Goal: Task Accomplishment & Management: Use online tool/utility

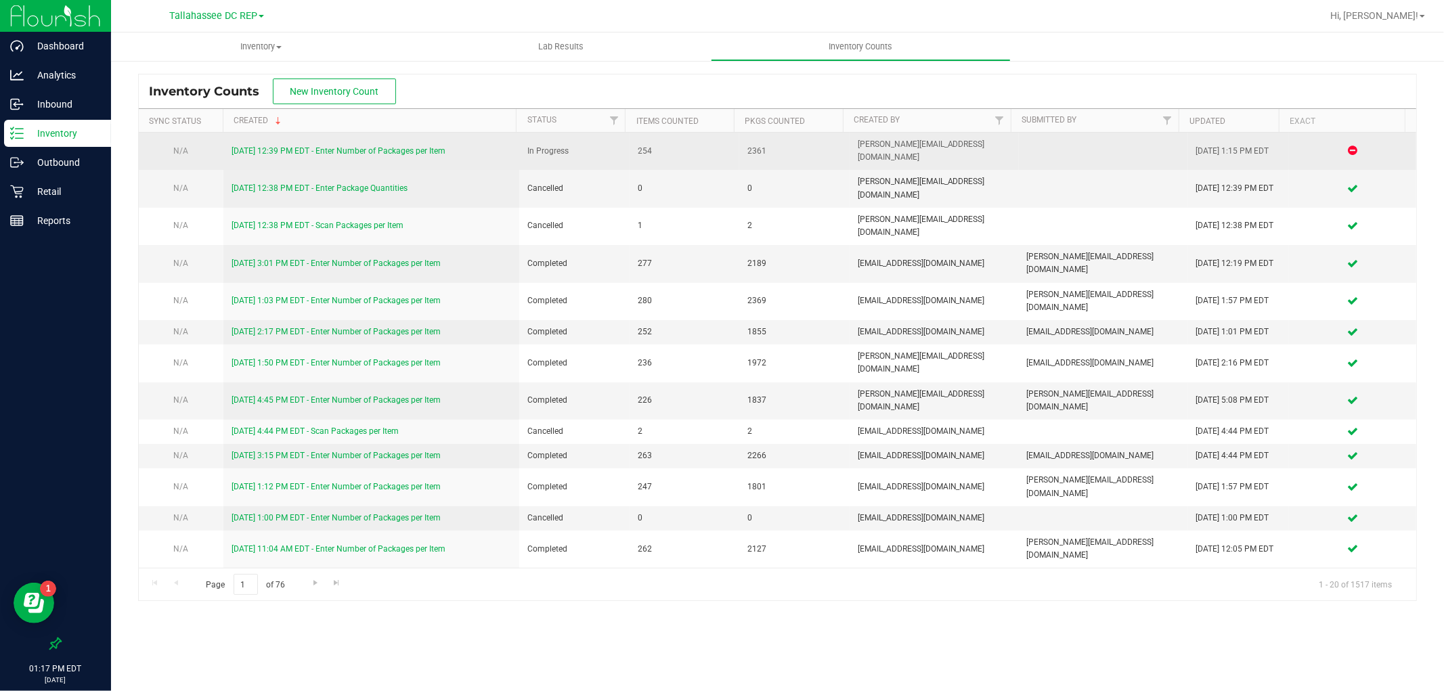
click at [406, 146] on link "[DATE] 12:39 PM EDT - Enter Number of Packages per Item" at bounding box center [338, 150] width 214 height 9
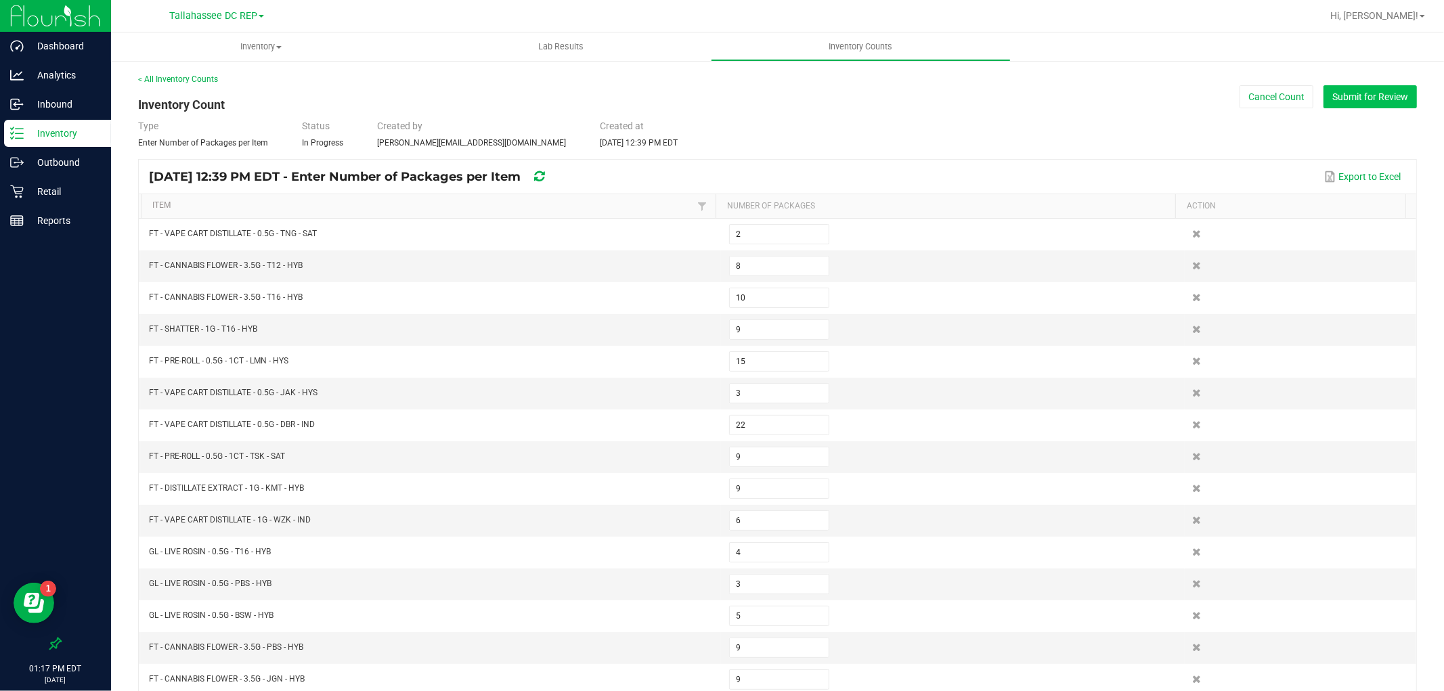
click at [1344, 90] on button "Submit for Review" at bounding box center [1369, 96] width 93 height 23
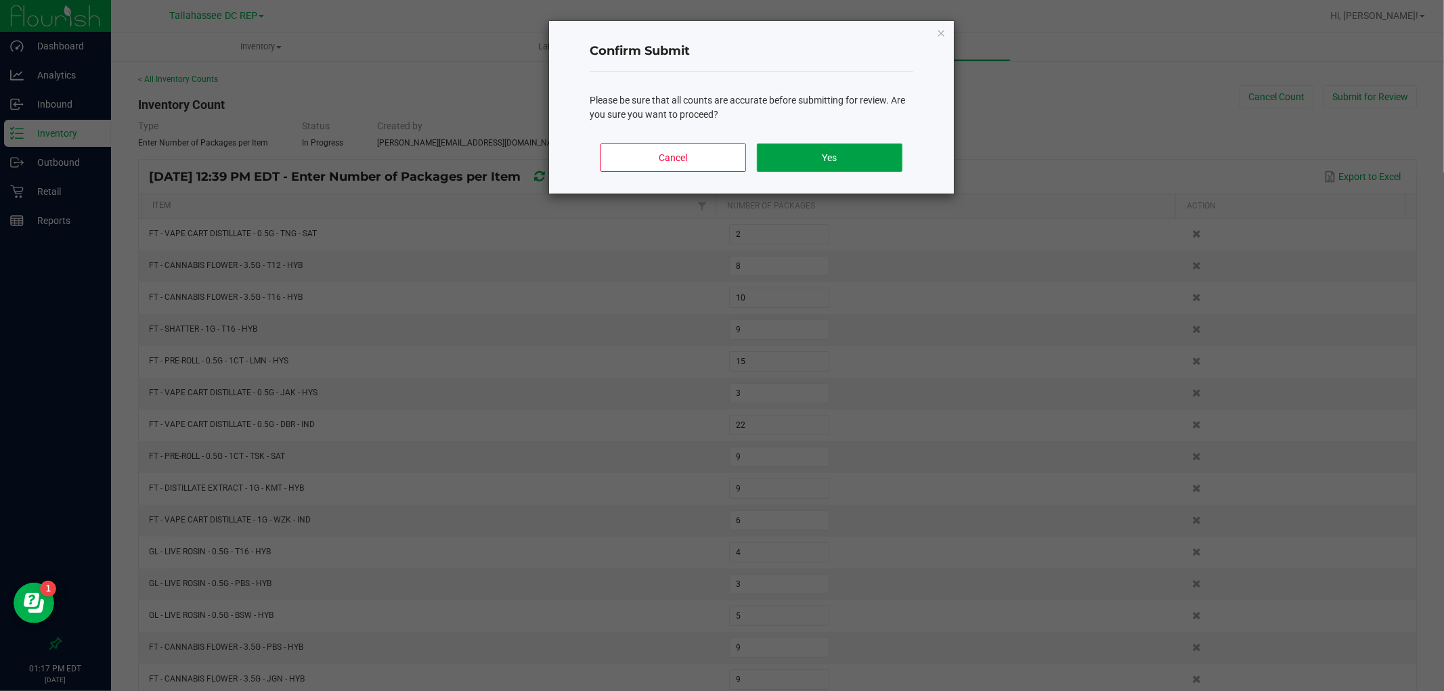
click at [851, 164] on button "Yes" at bounding box center [830, 157] width 146 height 28
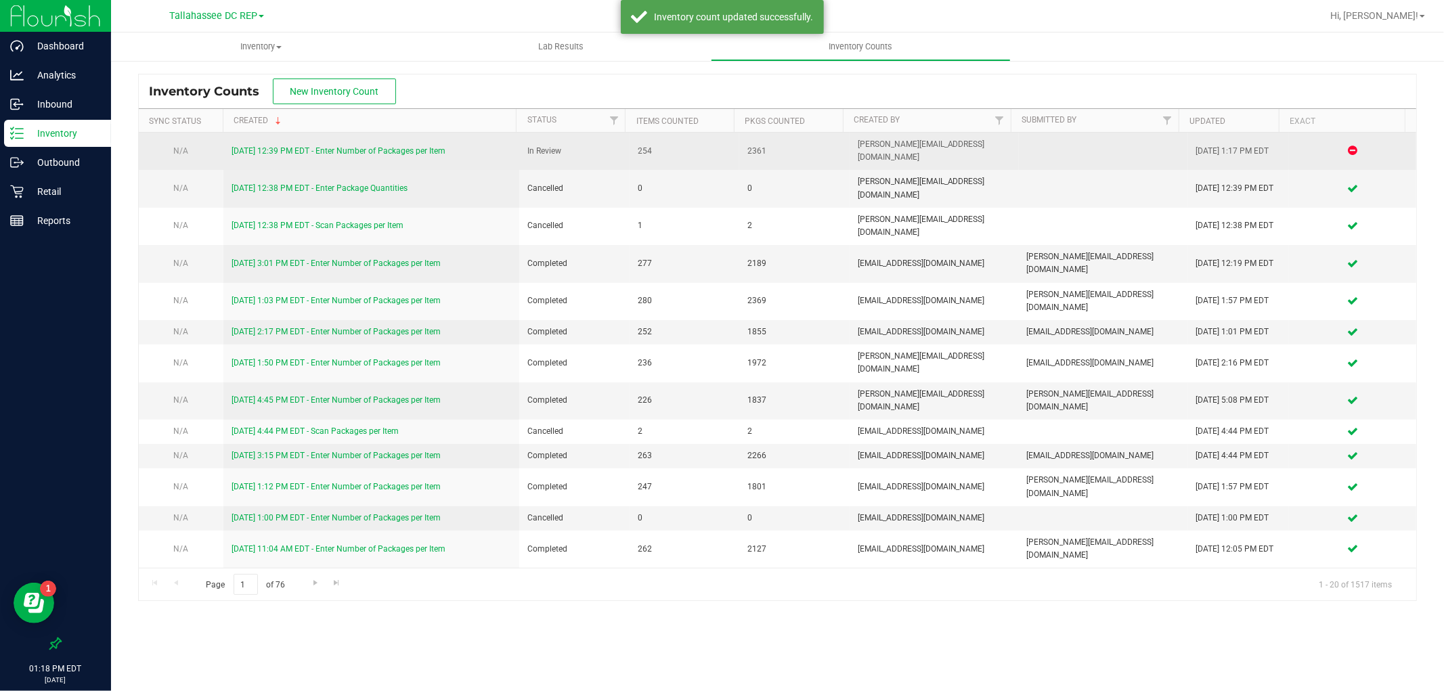
click at [398, 146] on link "[DATE] 12:39 PM EDT - Enter Number of Packages per Item" at bounding box center [338, 150] width 214 height 9
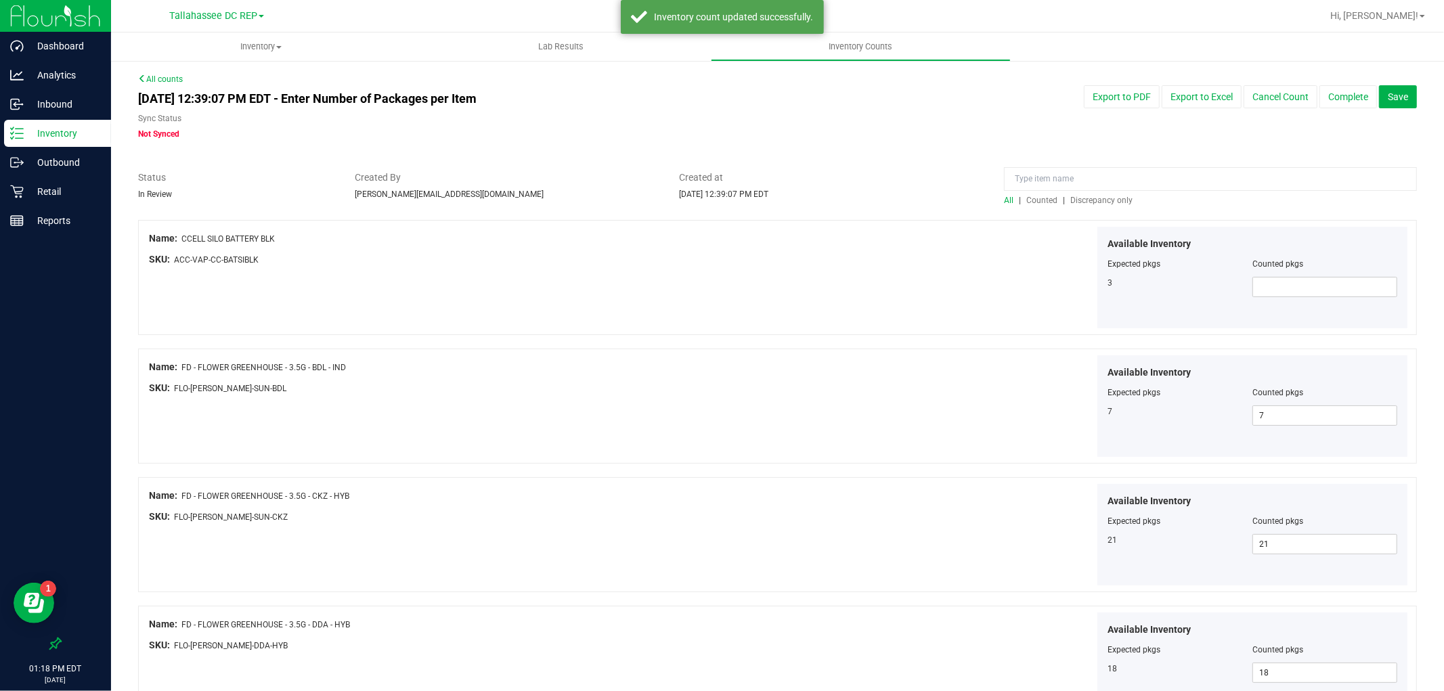
click at [1113, 198] on span "Discrepancy only" at bounding box center [1101, 200] width 62 height 9
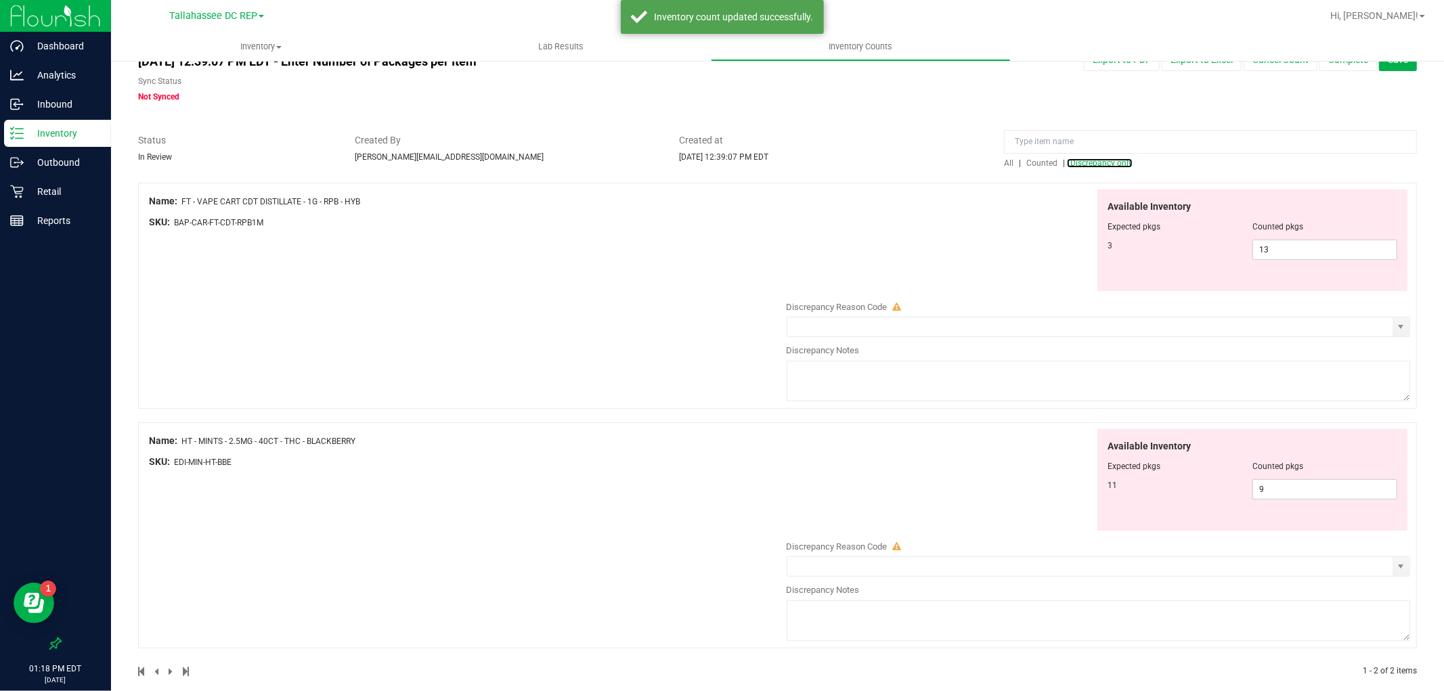
scroll to position [55, 0]
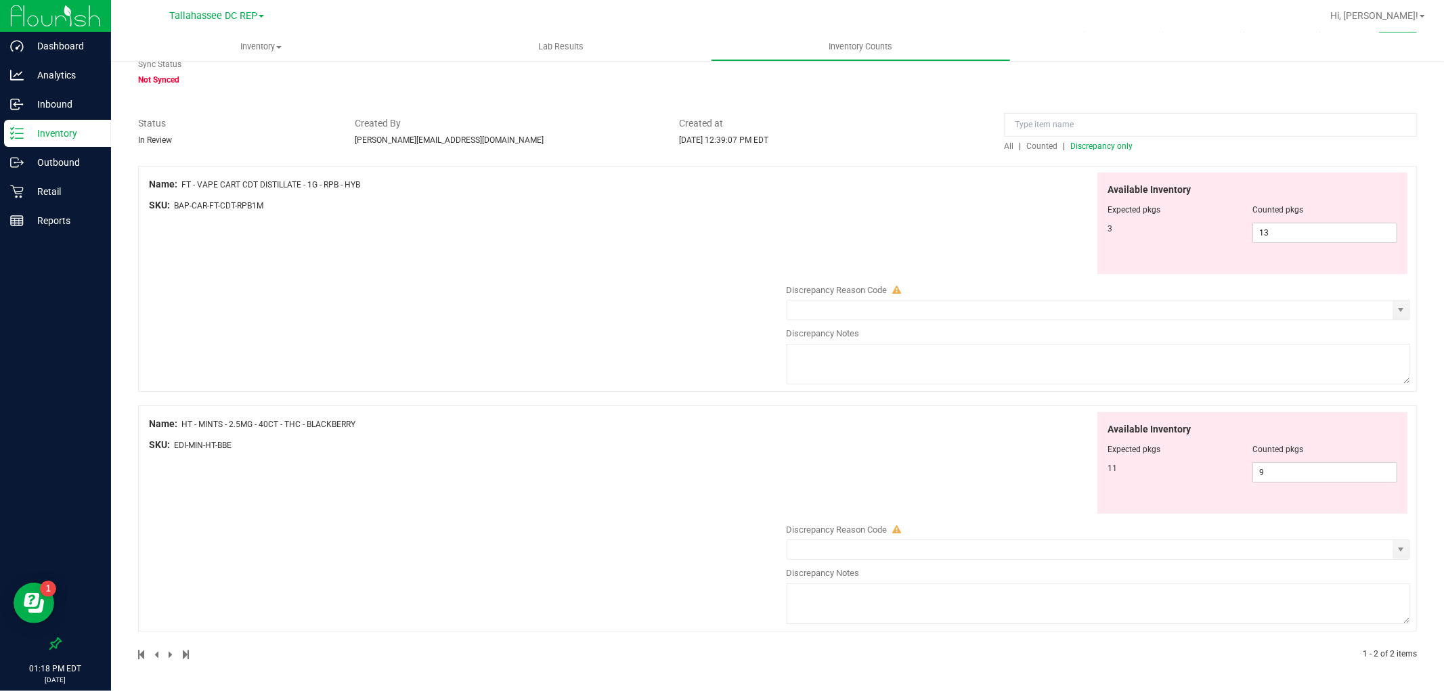
click at [1303, 244] on div "Available Inventory Expected pkgs Counted pkgs 3 13 13" at bounding box center [1252, 224] width 310 height 102
click at [1301, 233] on span "13 13" at bounding box center [1324, 233] width 145 height 20
click at [1301, 233] on input "13" at bounding box center [1324, 232] width 143 height 19
type input "3"
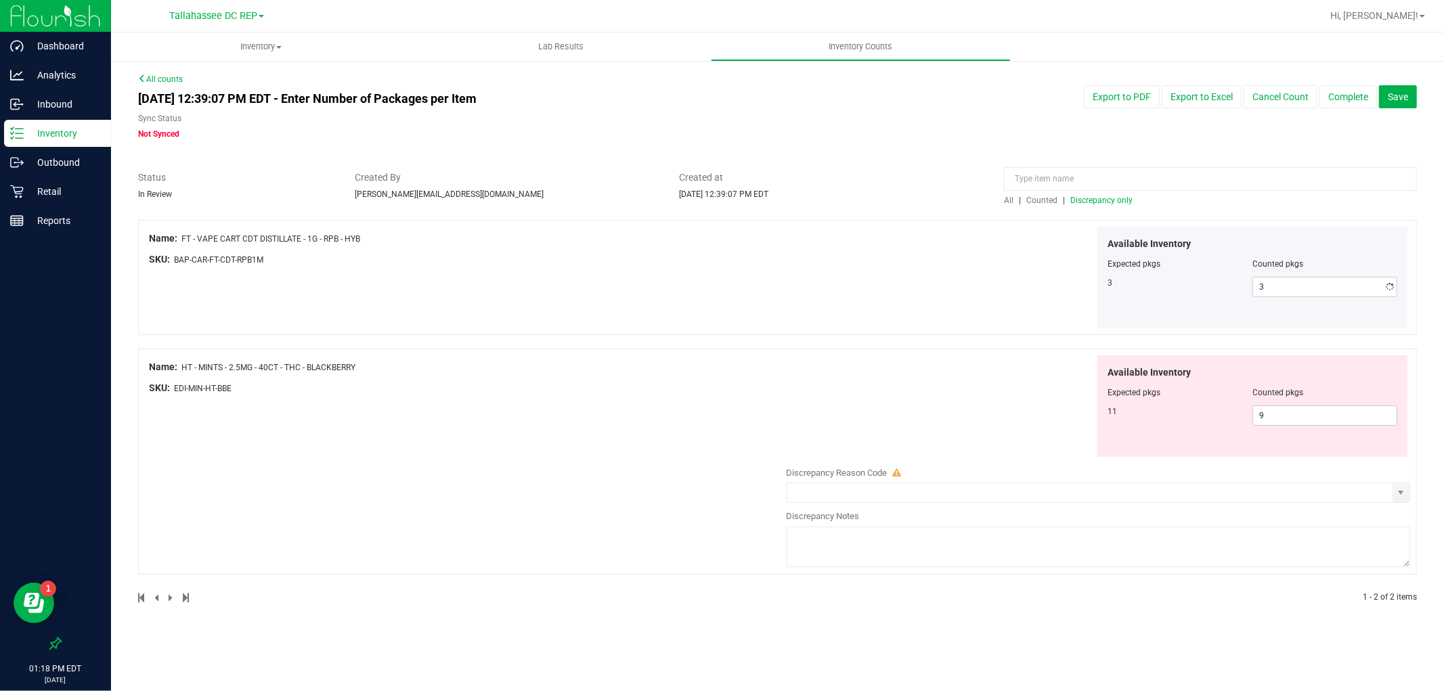
click at [799, 259] on div "Available Inventory Expected pkgs Counted pkgs 3 3 3" at bounding box center [1095, 278] width 631 height 102
click at [1289, 417] on span "9 9" at bounding box center [1324, 415] width 145 height 20
click at [1289, 417] on input "9" at bounding box center [1324, 415] width 143 height 19
type input "11"
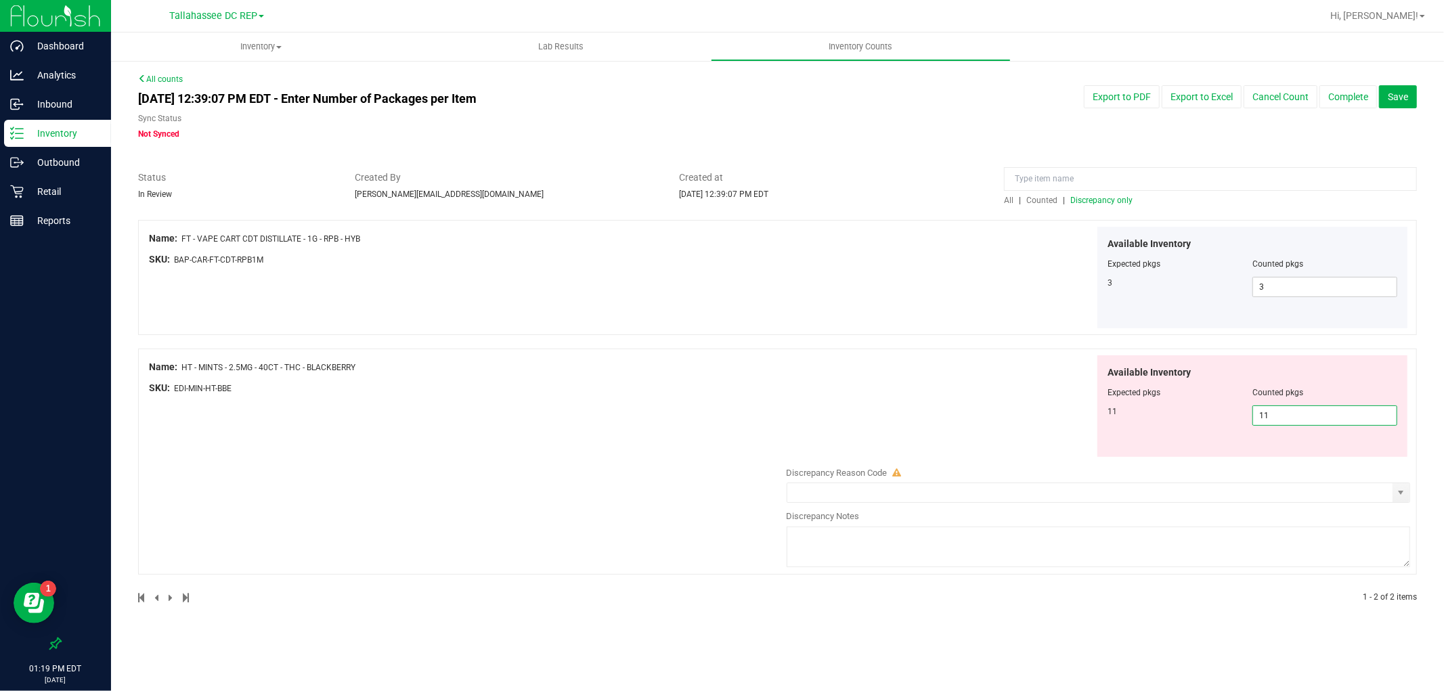
type input "11"
click at [905, 359] on div "Available Inventory Expected pkgs Counted pkgs 11 11 11" at bounding box center [1095, 406] width 631 height 102
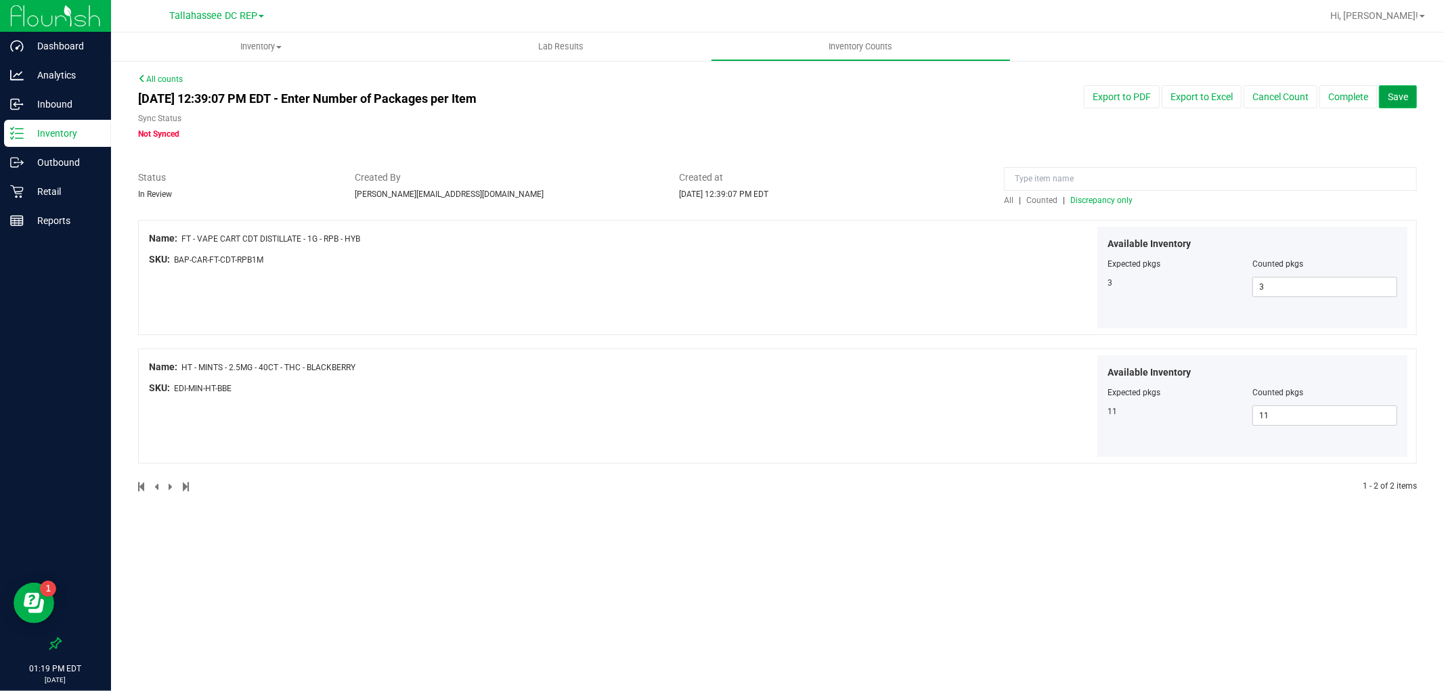
click at [1385, 95] on button "Save" at bounding box center [1398, 96] width 38 height 23
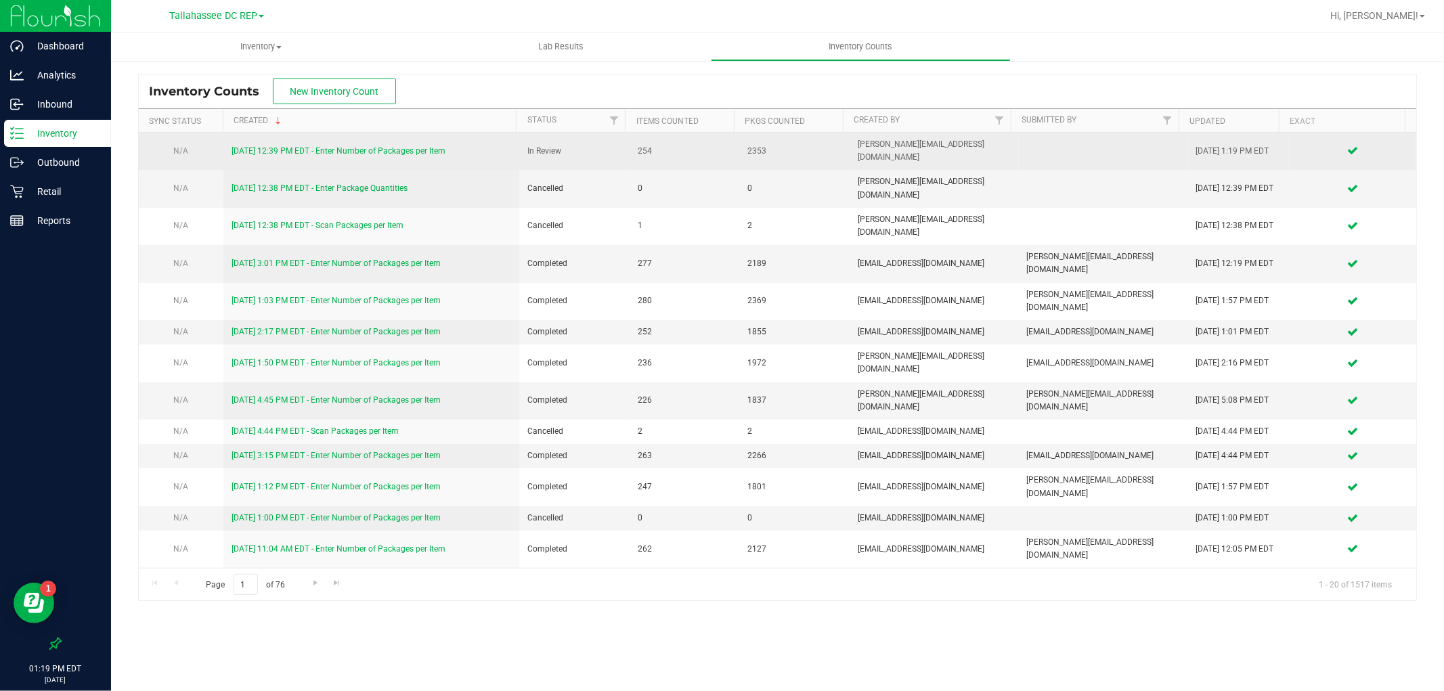
click at [290, 148] on link "[DATE] 12:39 PM EDT - Enter Number of Packages per Item" at bounding box center [338, 150] width 214 height 9
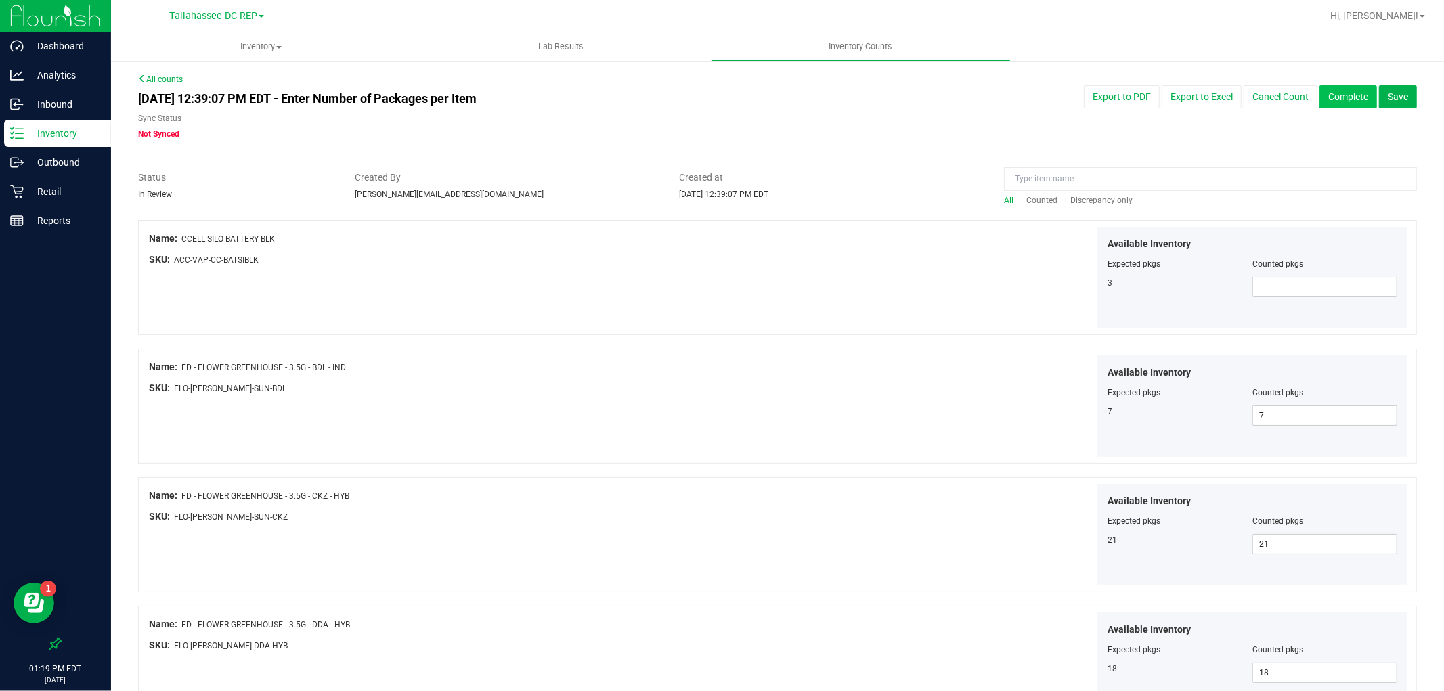
click at [1337, 102] on button "Complete" at bounding box center [1348, 96] width 58 height 23
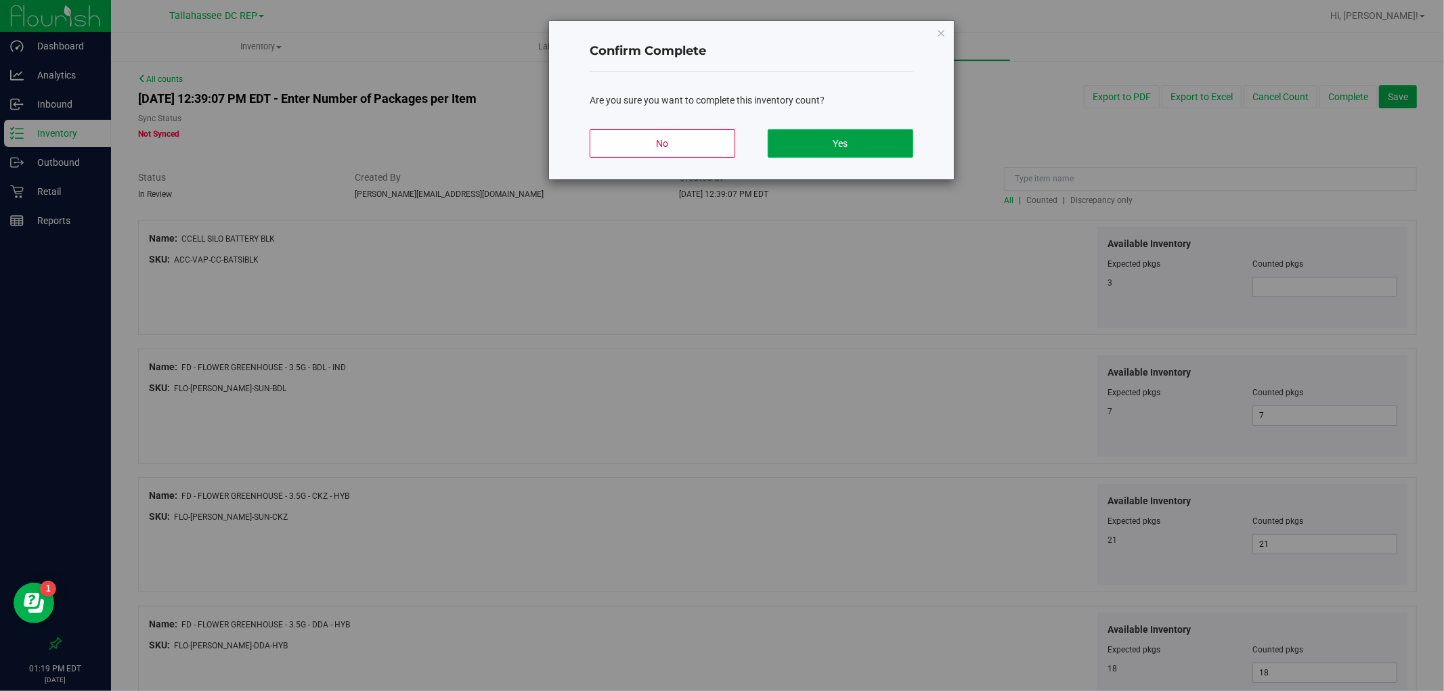
click at [898, 150] on button "Yes" at bounding box center [840, 143] width 146 height 28
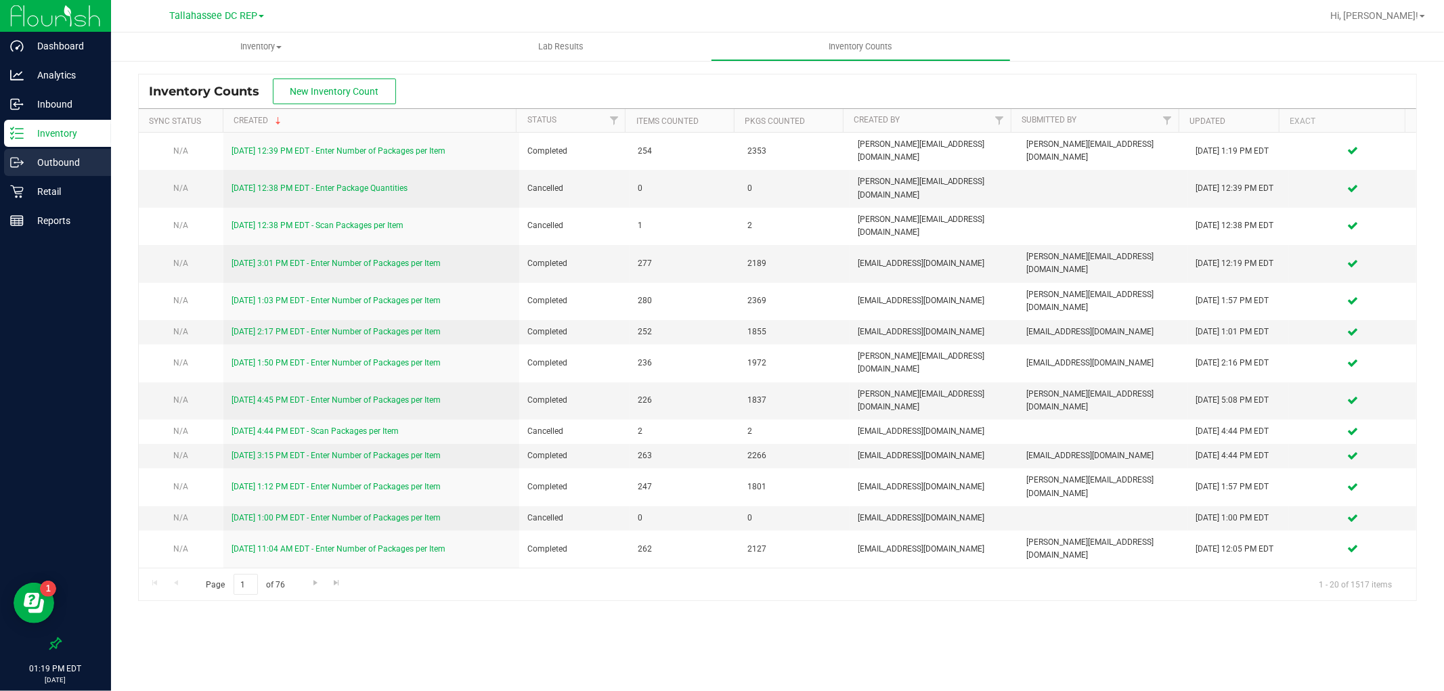
click at [81, 152] on div "Outbound" at bounding box center [57, 162] width 107 height 27
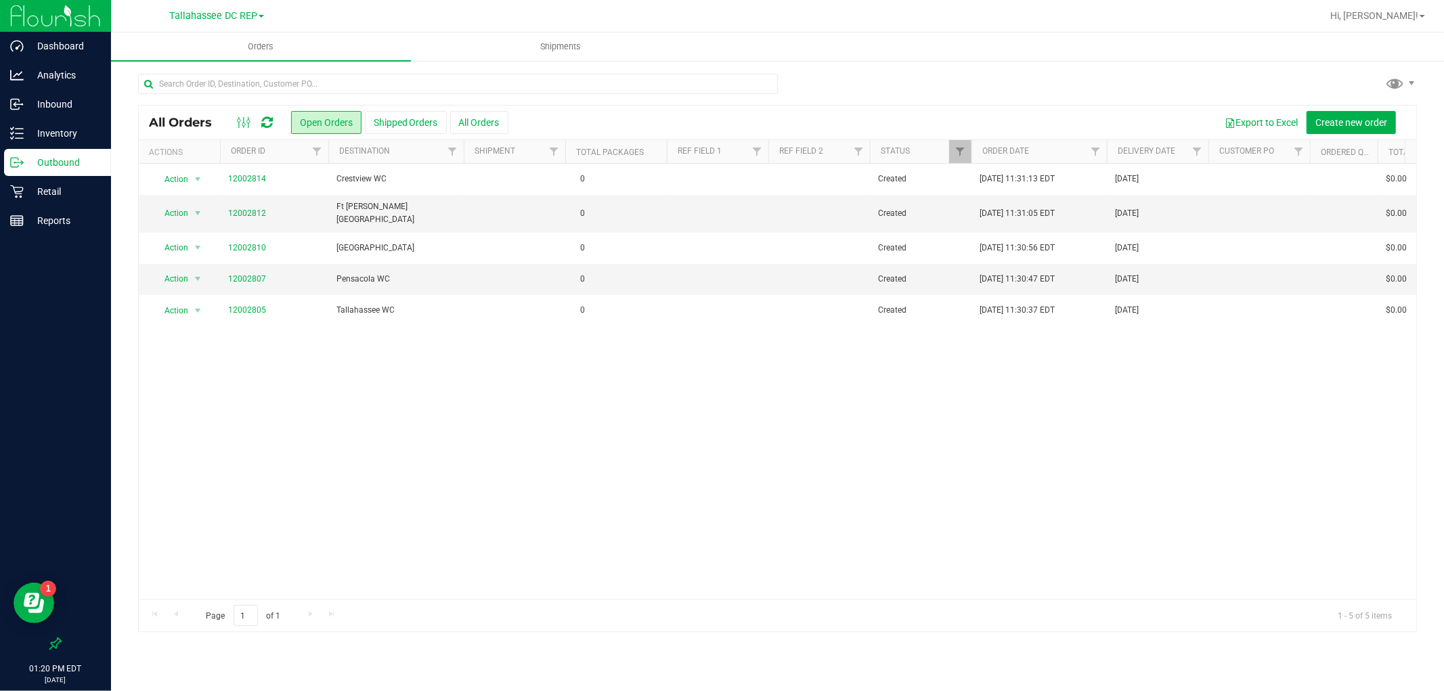
click at [598, 492] on div "Action Action Cancel order Change facility Clone order Edit order Mark as fully…" at bounding box center [777, 381] width 1277 height 435
click at [81, 126] on p "Inventory" at bounding box center [64, 133] width 81 height 16
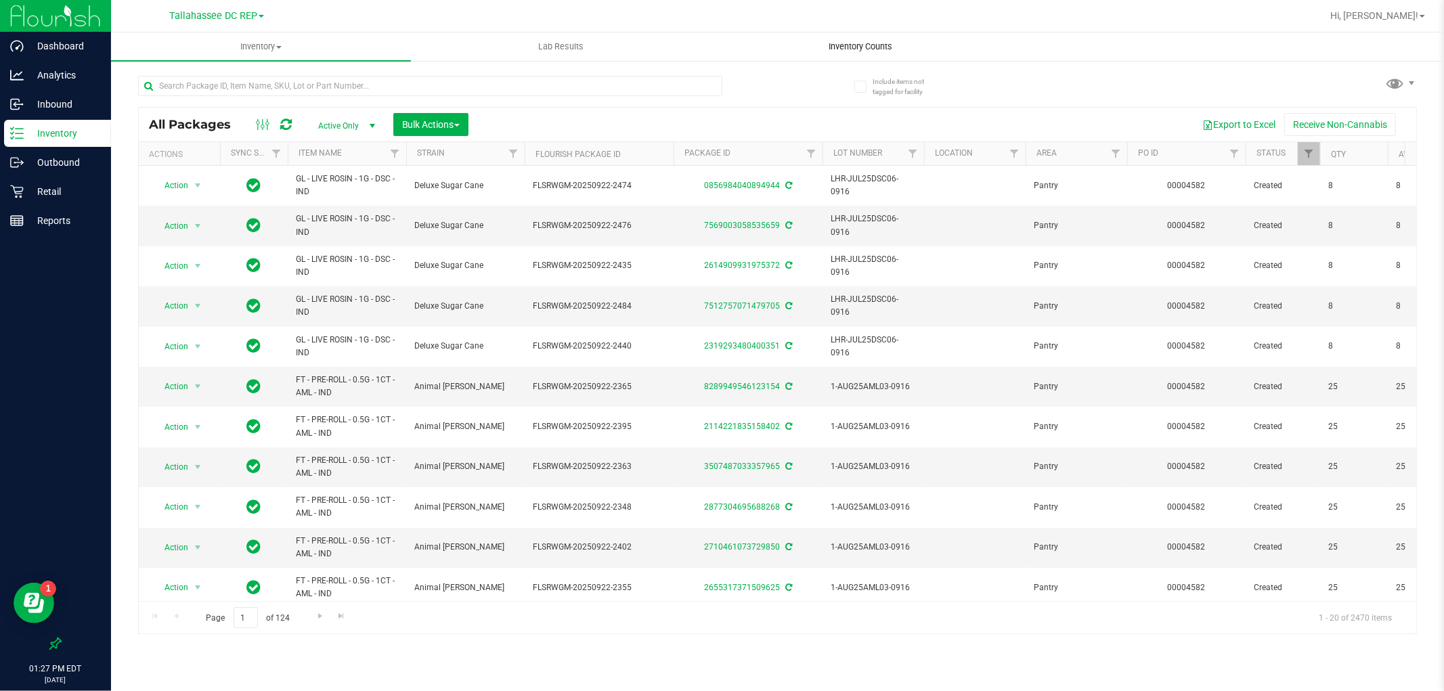
click at [871, 53] on uib-tab-heading "Inventory Counts" at bounding box center [860, 46] width 298 height 27
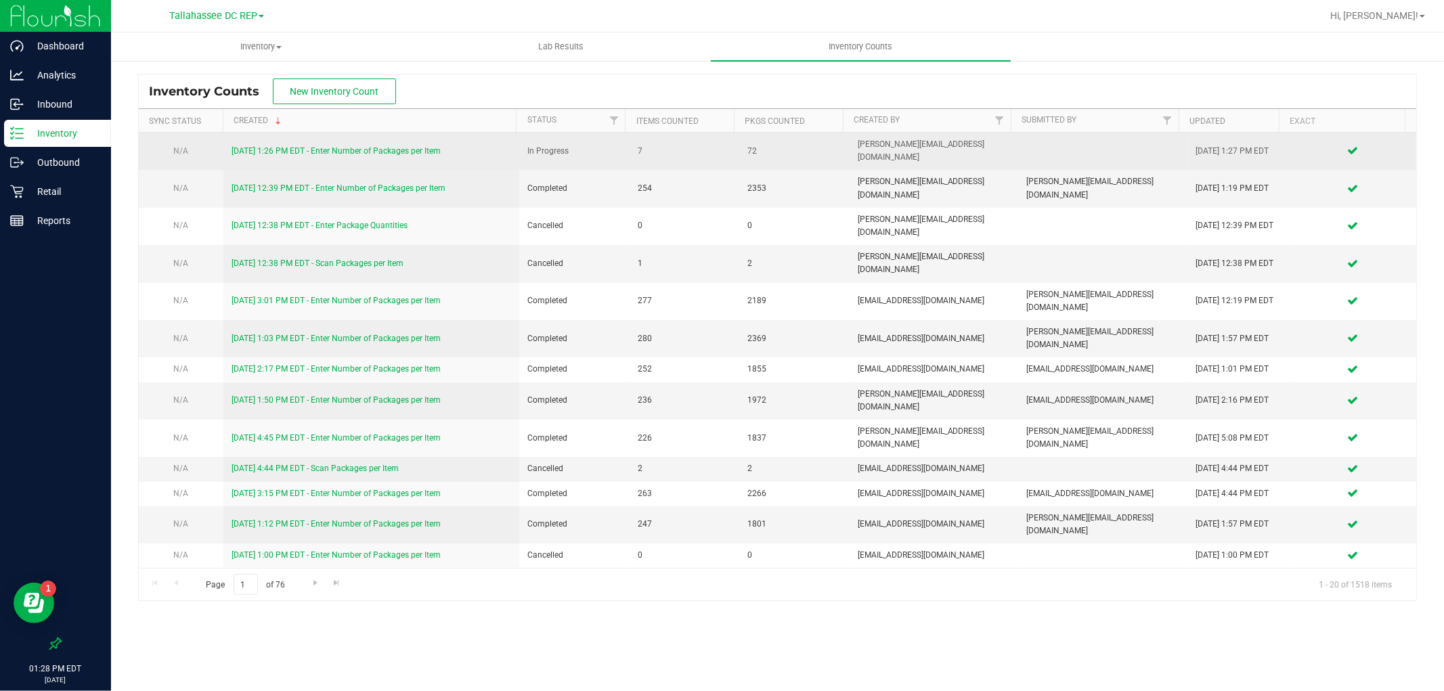
click at [424, 146] on link "[DATE] 1:26 PM EDT - Enter Number of Packages per Item" at bounding box center [335, 150] width 209 height 9
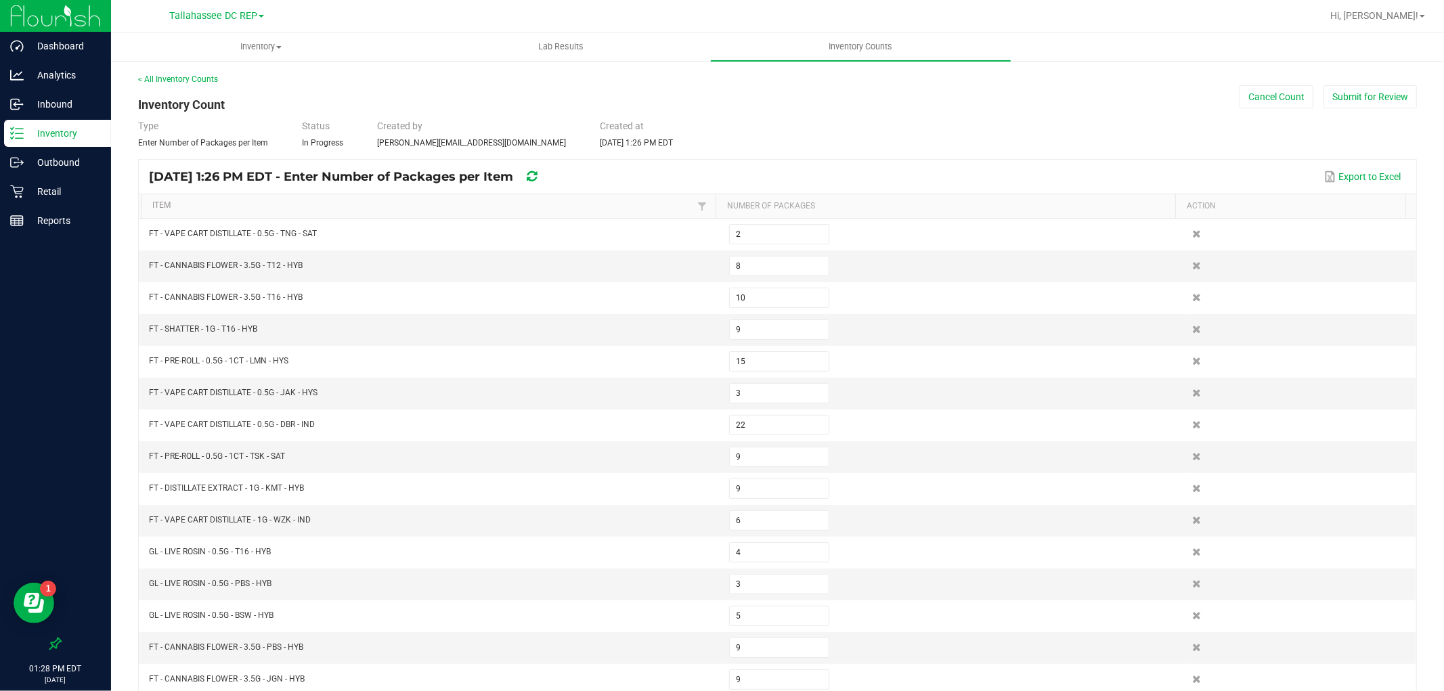
type input "4"
type input "5"
type input "25"
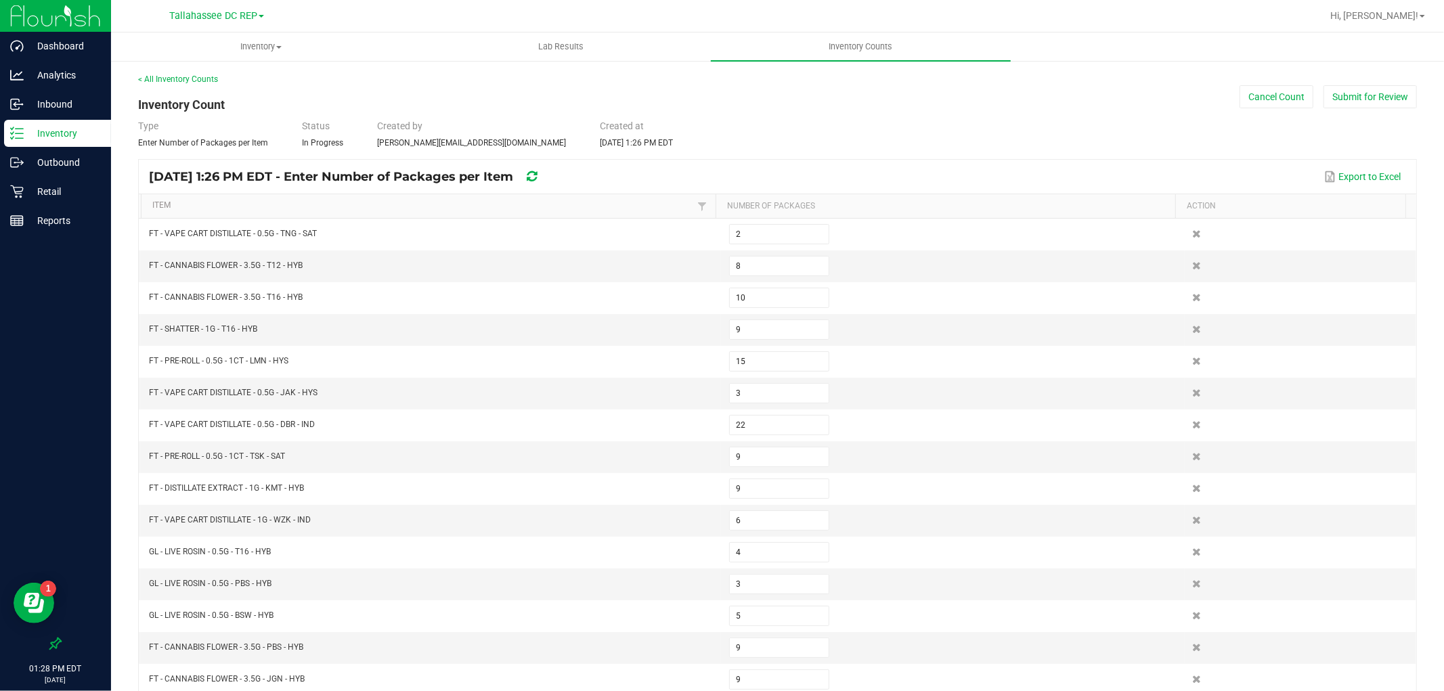
type input "19"
type input "11"
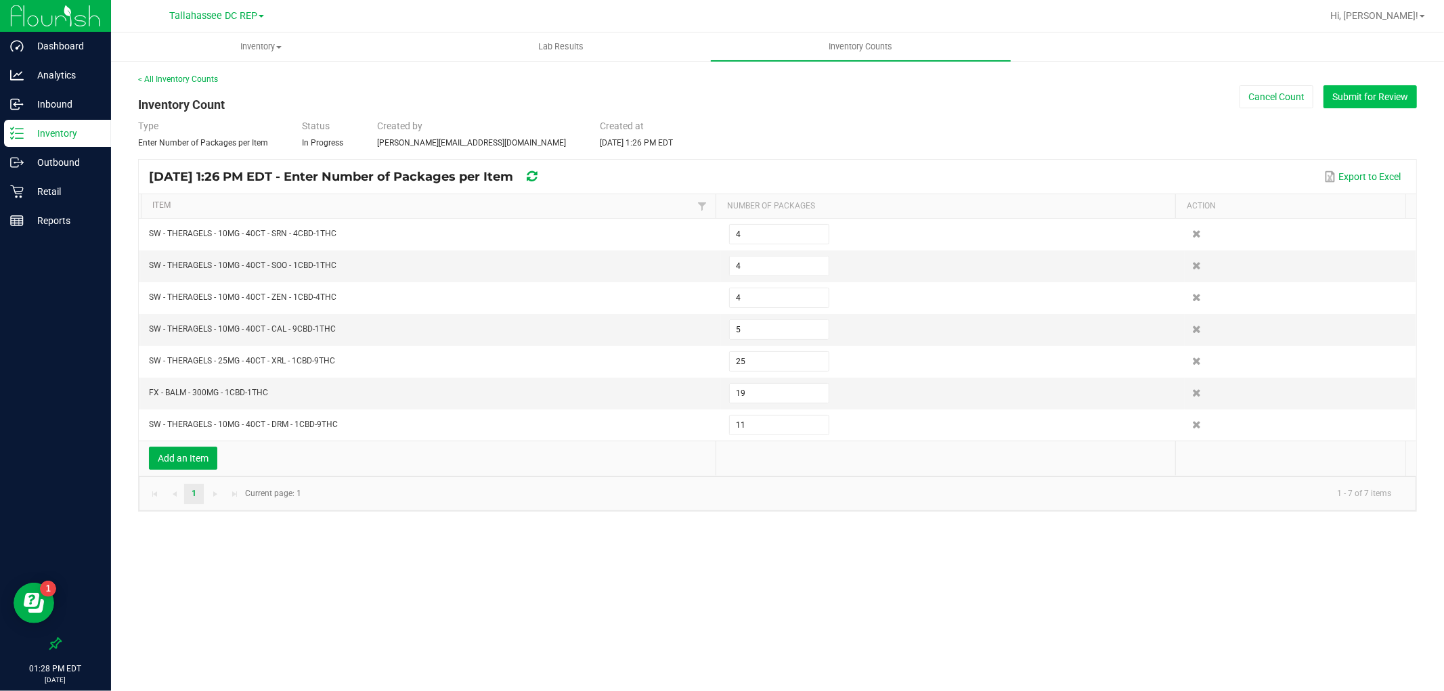
click at [1358, 95] on button "Submit for Review" at bounding box center [1369, 96] width 93 height 23
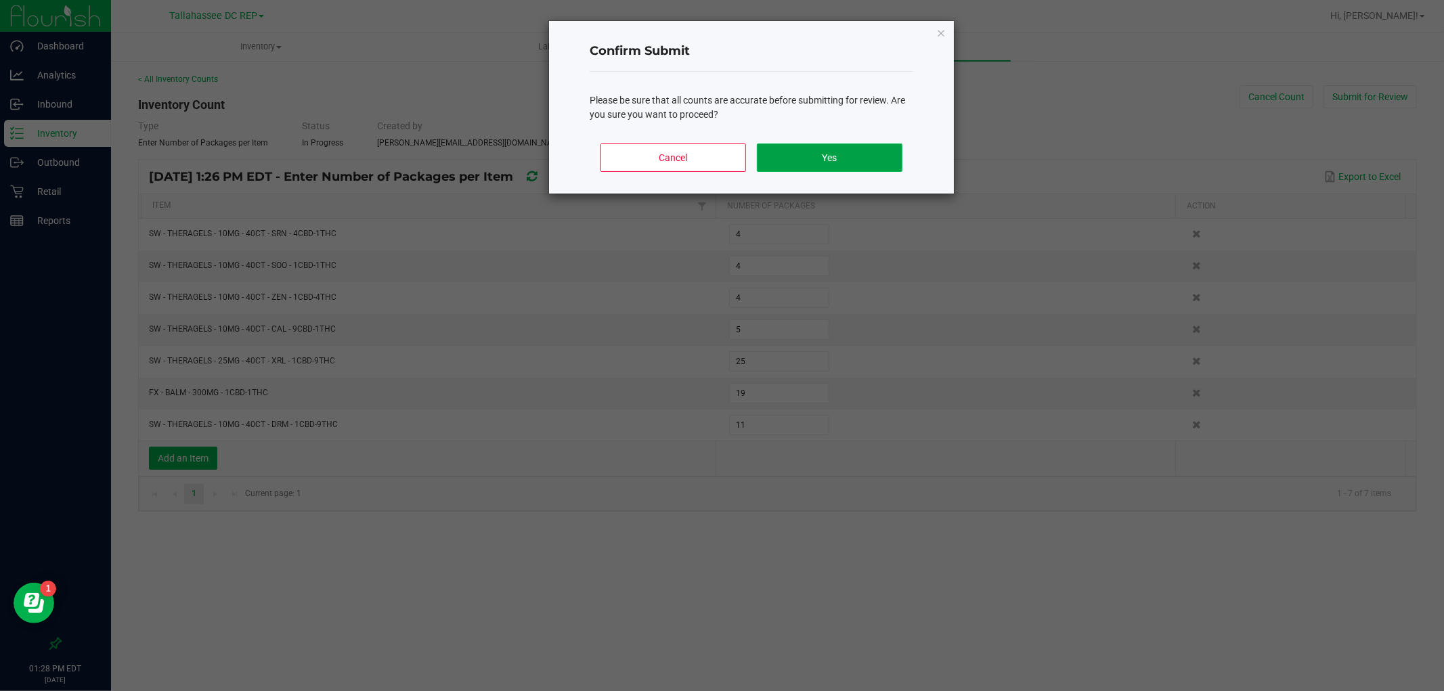
click at [782, 170] on button "Yes" at bounding box center [830, 157] width 146 height 28
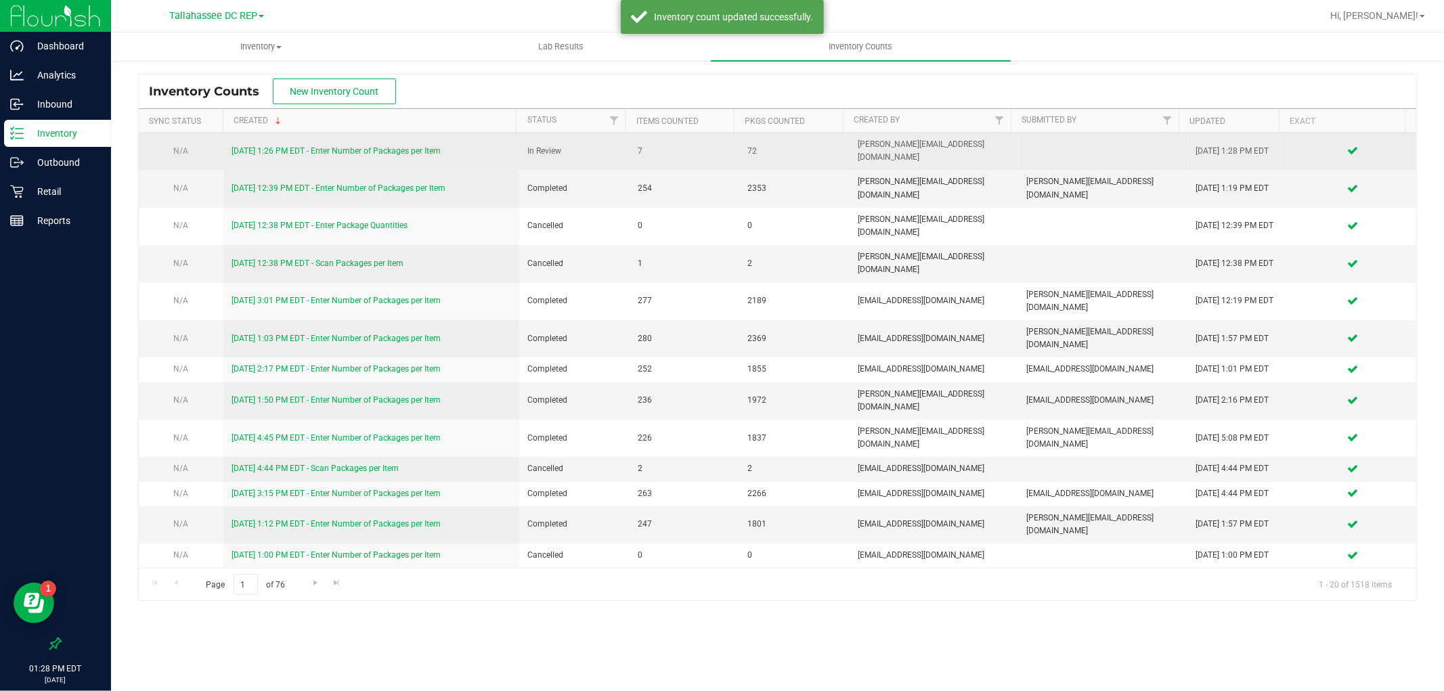
click at [395, 146] on link "[DATE] 1:26 PM EDT - Enter Number of Packages per Item" at bounding box center [335, 150] width 209 height 9
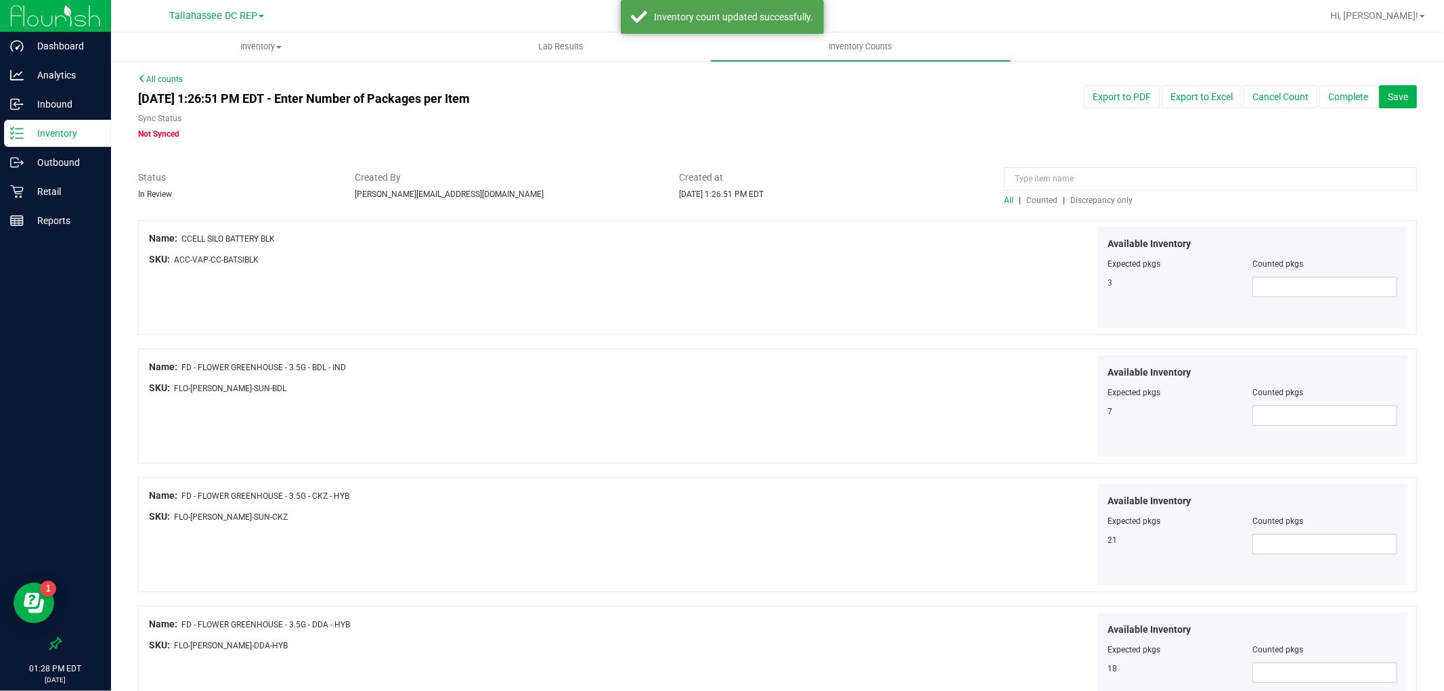
click at [1111, 197] on span "Discrepancy only" at bounding box center [1101, 200] width 62 height 9
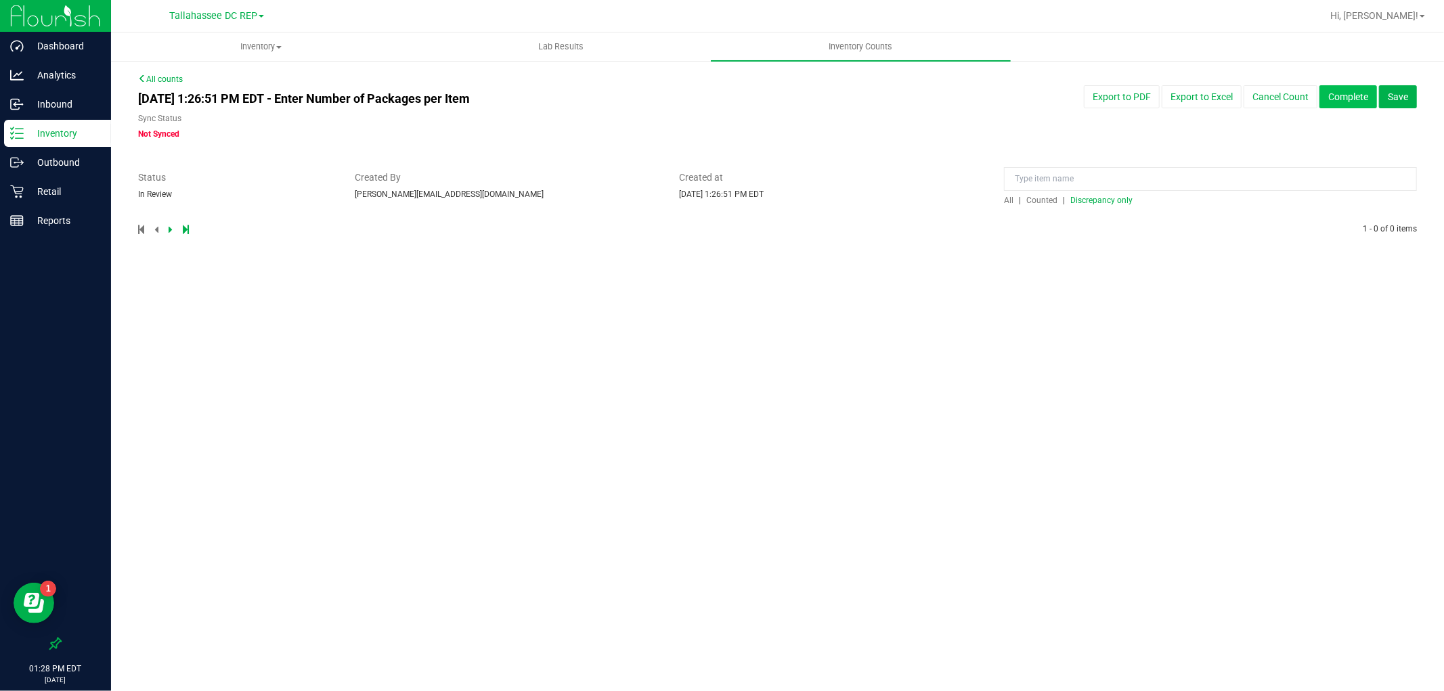
click at [1356, 97] on button "Complete" at bounding box center [1348, 96] width 58 height 23
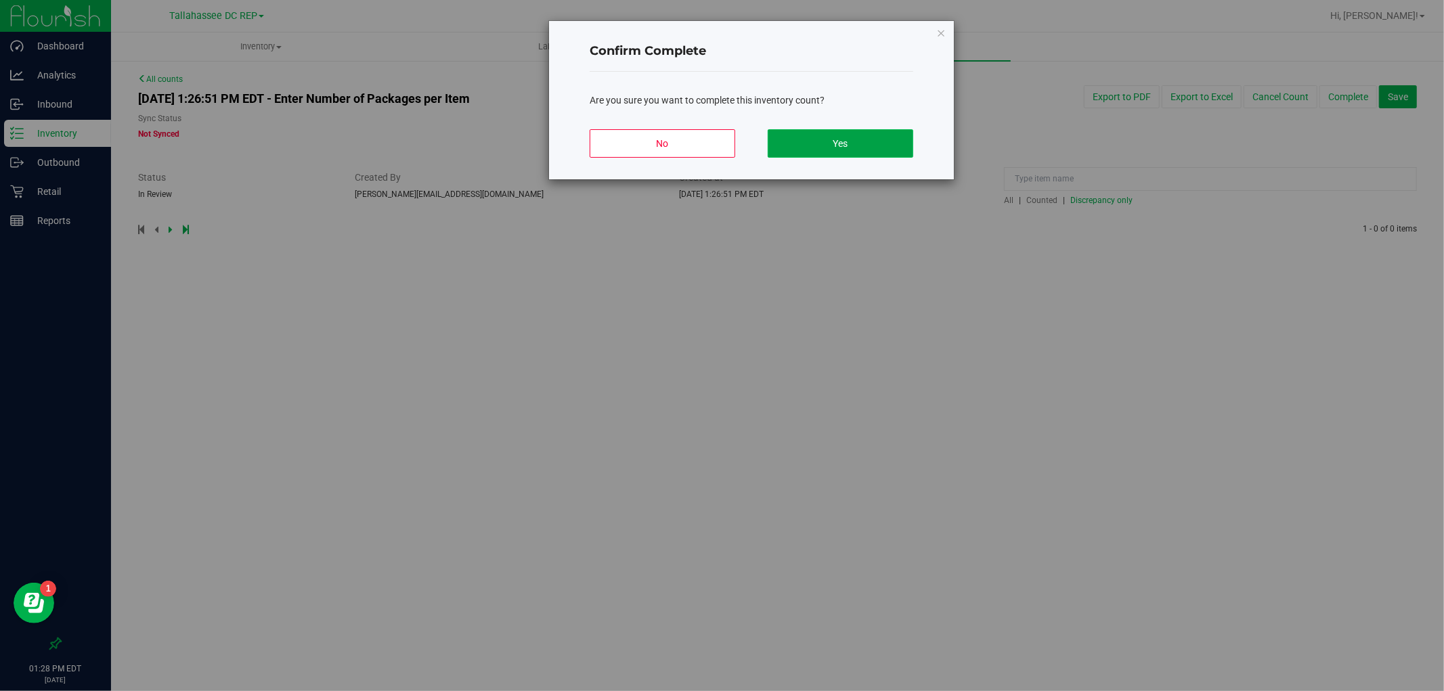
click at [878, 142] on button "Yes" at bounding box center [840, 143] width 146 height 28
